Goal: Task Accomplishment & Management: Use online tool/utility

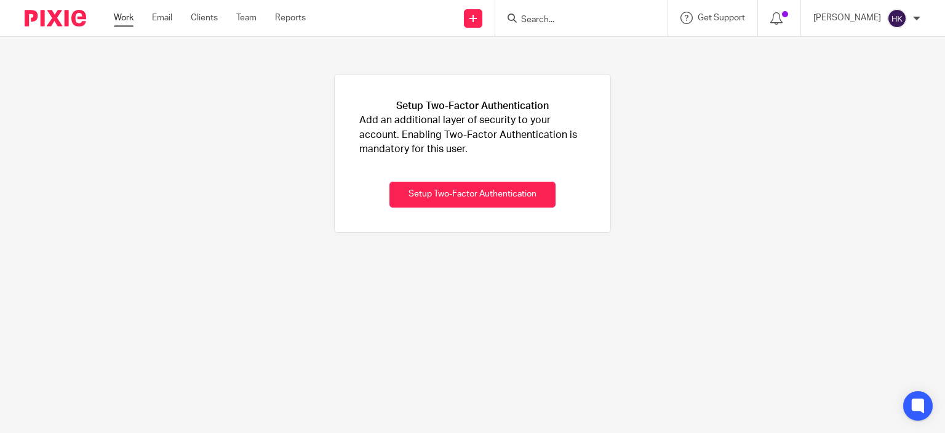
click at [127, 16] on link "Work" at bounding box center [124, 18] width 20 height 12
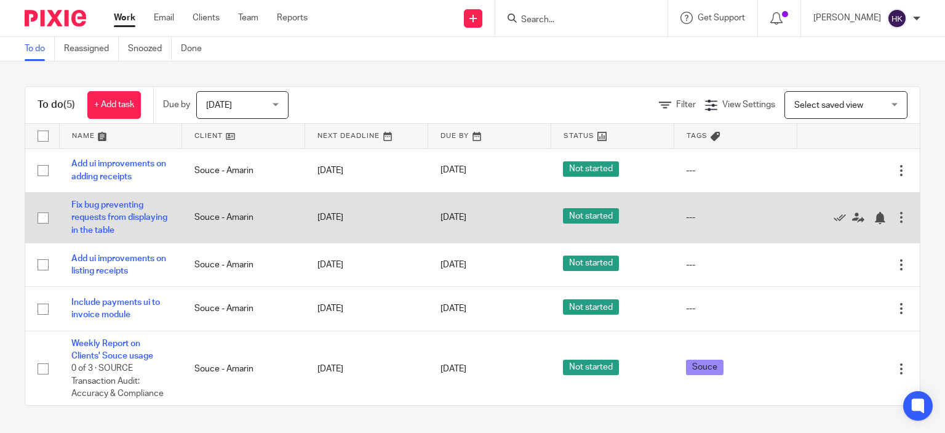
click at [42, 223] on input "checkbox" at bounding box center [42, 217] width 23 height 23
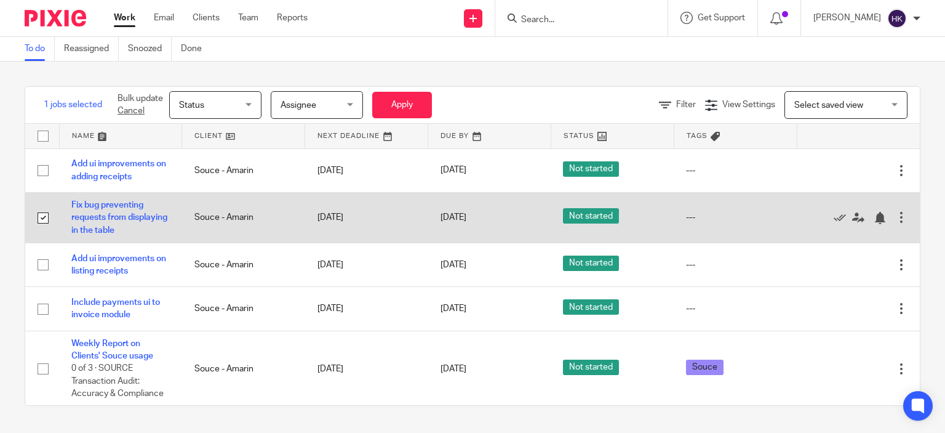
click at [41, 216] on input "checkbox" at bounding box center [42, 217] width 23 height 23
checkbox input "false"
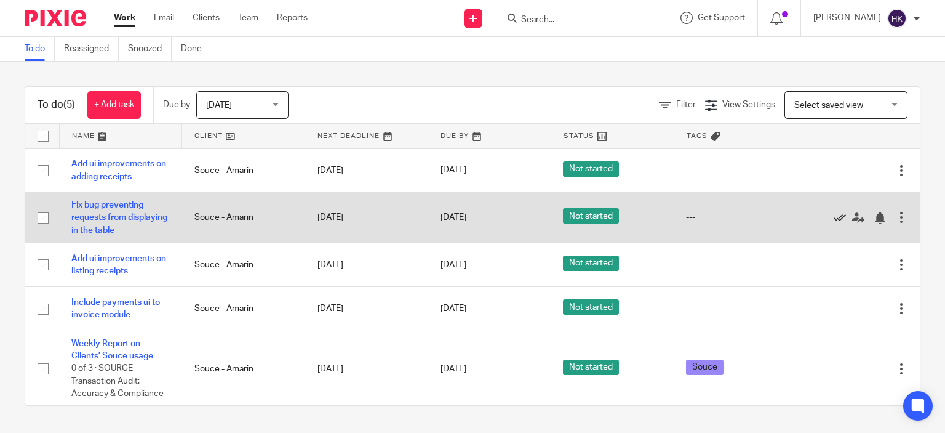
click at [834, 216] on icon at bounding box center [840, 218] width 12 height 12
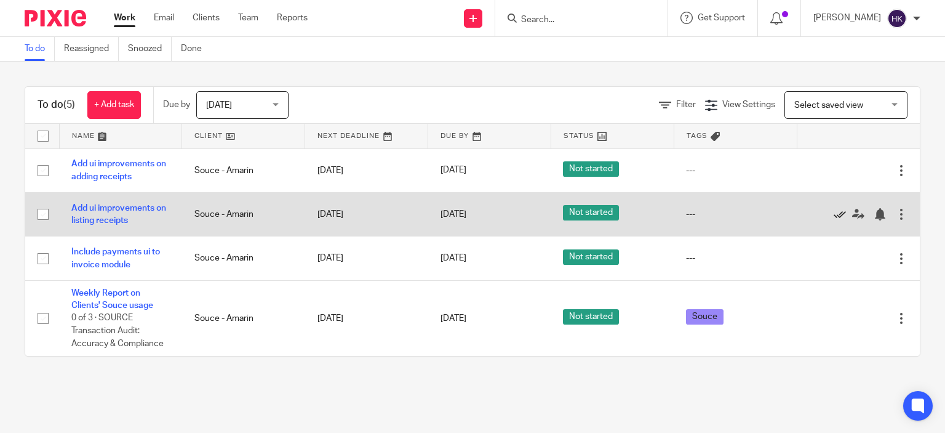
click at [834, 211] on icon at bounding box center [840, 214] width 12 height 12
